Goal: Navigation & Orientation: Find specific page/section

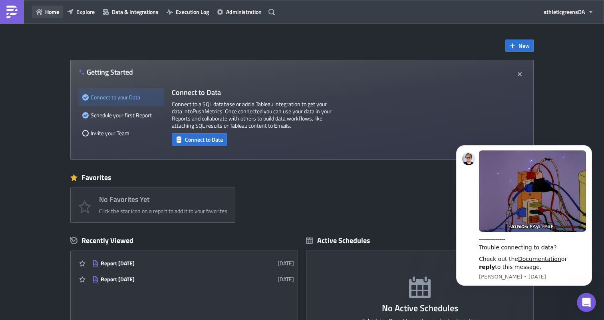
click at [60, 12] on button "Home" at bounding box center [47, 12] width 31 height 12
click at [83, 13] on span "Explore" at bounding box center [85, 12] width 18 height 8
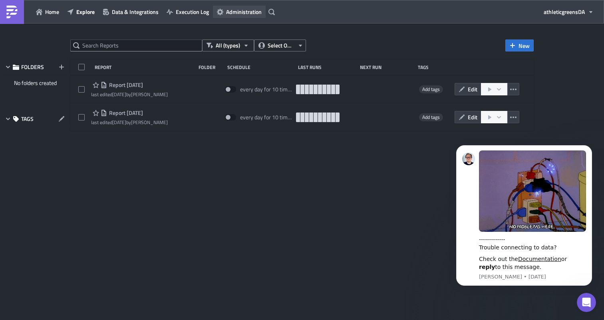
click at [245, 12] on span "Administration" at bounding box center [244, 12] width 36 height 8
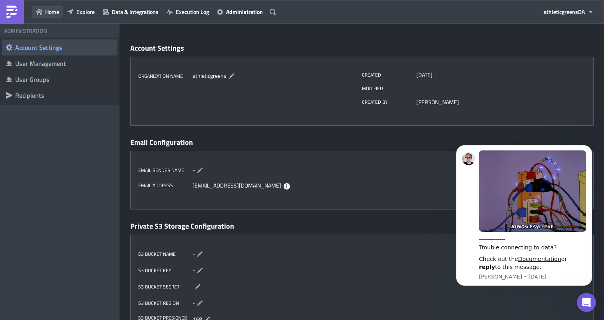
click at [49, 12] on span "Home" at bounding box center [52, 12] width 14 height 8
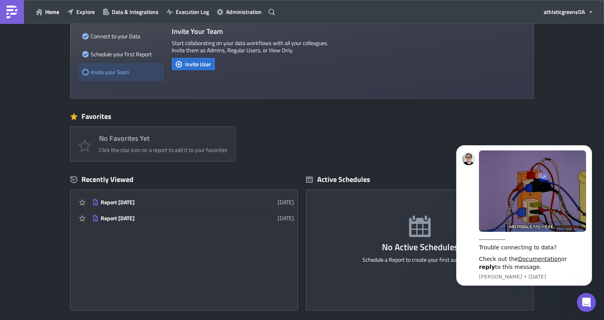
scroll to position [64, 0]
